Goal: Task Accomplishment & Management: Manage account settings

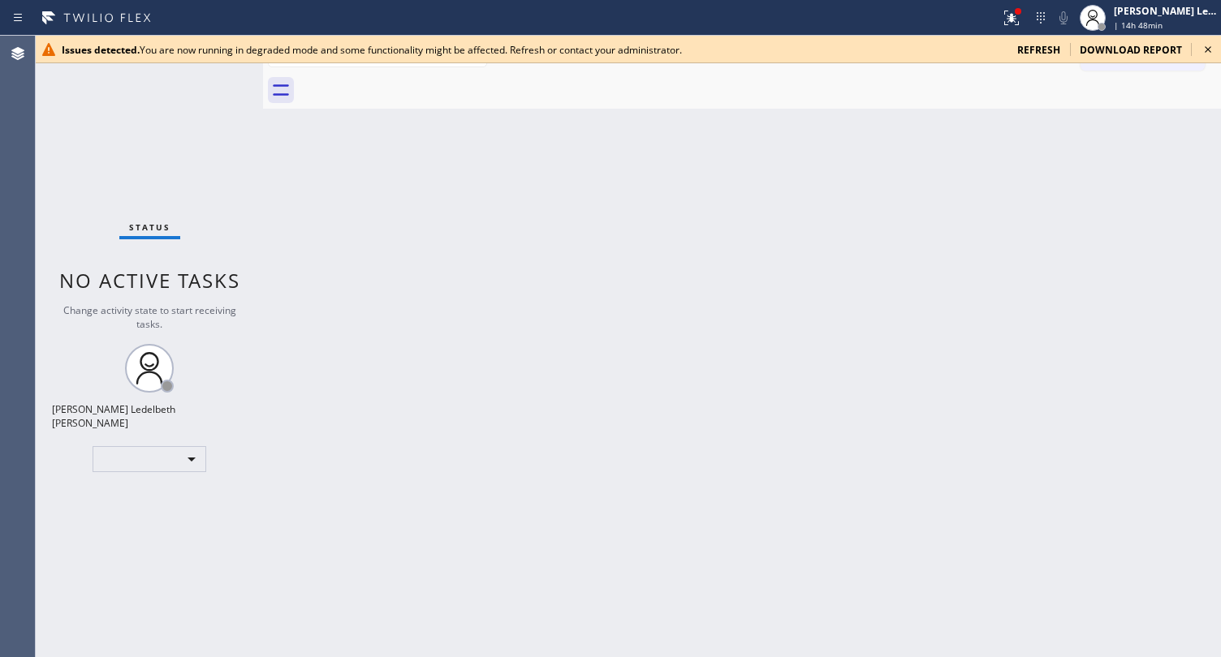
click at [915, 49] on icon at bounding box center [1207, 49] width 19 height 19
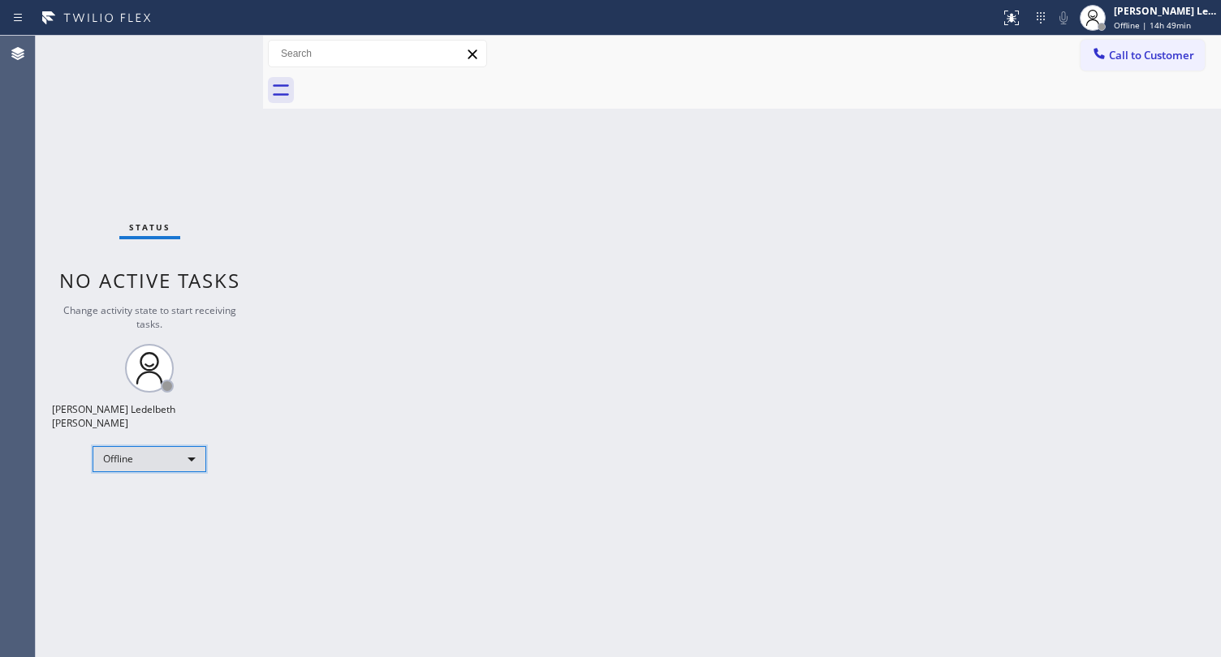
click at [198, 446] on div "Offline" at bounding box center [150, 459] width 114 height 26
click at [160, 507] on li "Unavailable" at bounding box center [148, 515] width 110 height 19
click at [54, 558] on div "Status No active tasks Change activity state to start receiving tasks. Mitz [PE…" at bounding box center [149, 347] width 227 height 622
drag, startPoint x: 33, startPoint y: 442, endPoint x: 140, endPoint y: 429, distance: 107.9
click at [34, 442] on div "Agent Desktop" at bounding box center [18, 347] width 36 height 622
